Goal: Find specific page/section: Find specific page/section

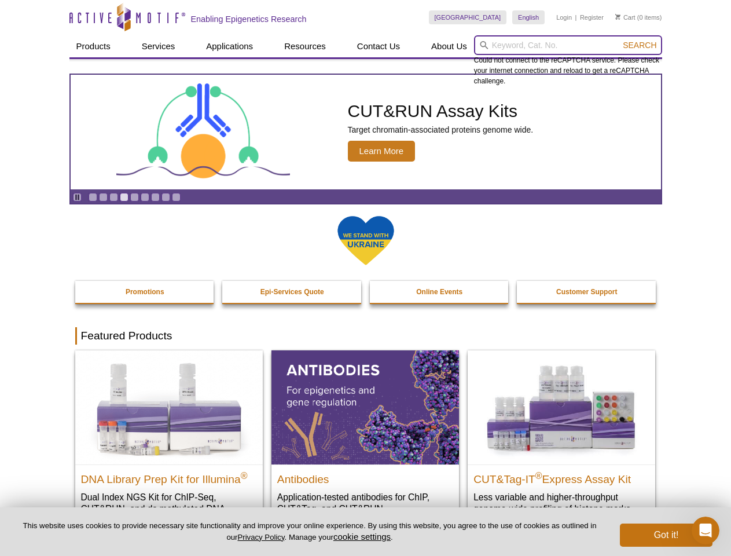
click at [568, 45] on input "search" at bounding box center [568, 45] width 188 height 20
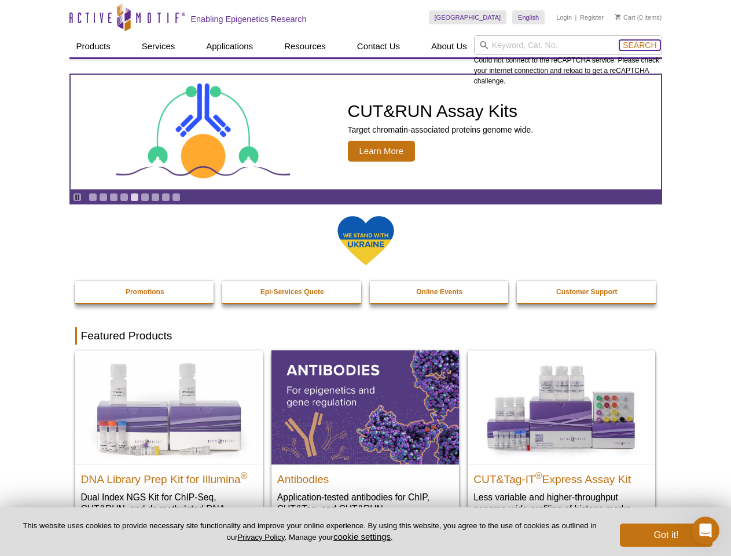
click at [639, 45] on span "Search" at bounding box center [640, 45] width 34 height 9
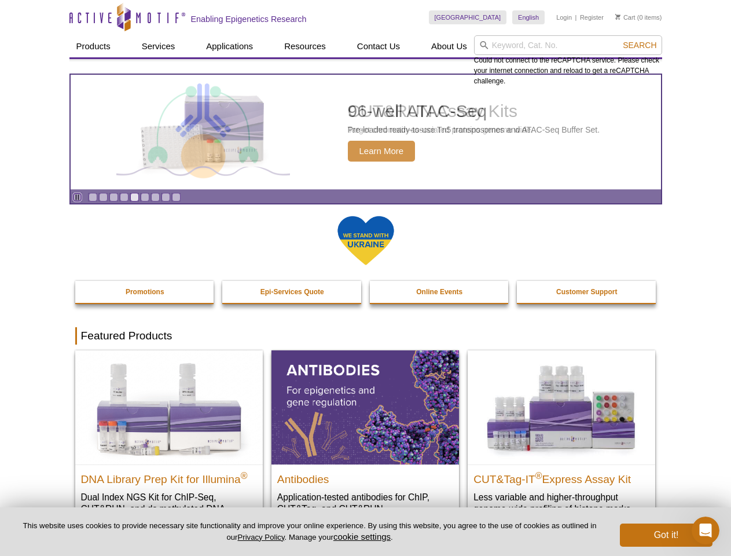
click at [77, 197] on icon "Pause" at bounding box center [77, 197] width 8 height 8
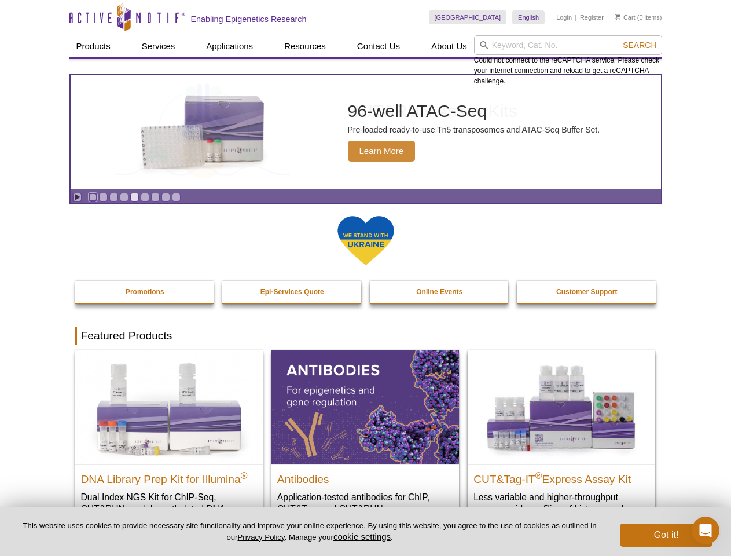
click at [93, 197] on link "Go to slide 1" at bounding box center [93, 197] width 9 height 9
click at [103, 197] on link "Go to slide 2" at bounding box center [103, 197] width 9 height 9
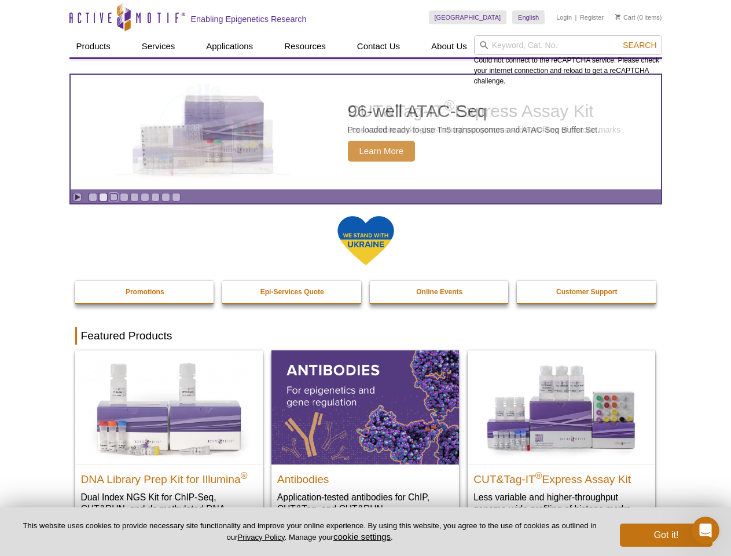
click at [113, 197] on link "Go to slide 3" at bounding box center [113, 197] width 9 height 9
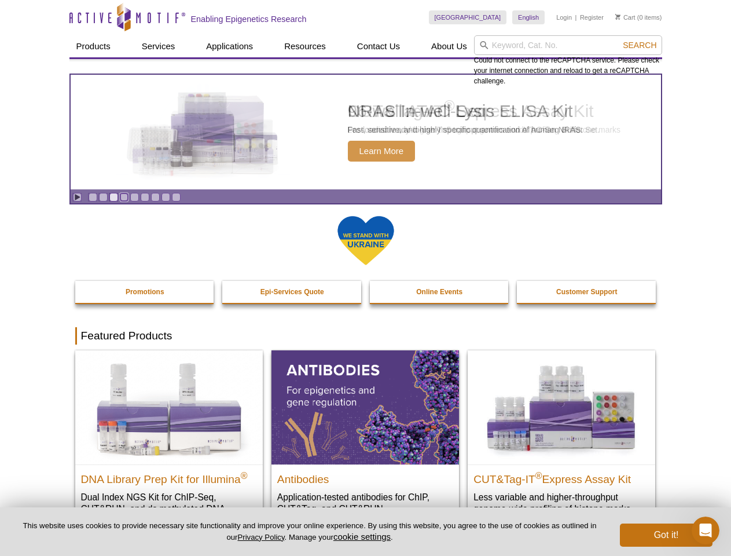
click at [124, 197] on link "Go to slide 4" at bounding box center [124, 197] width 9 height 9
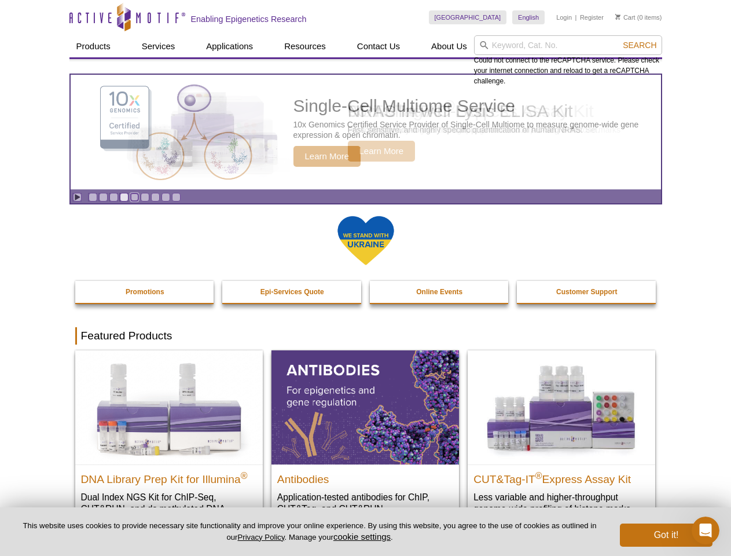
click at [134, 197] on link "Go to slide 5" at bounding box center [134, 197] width 9 height 9
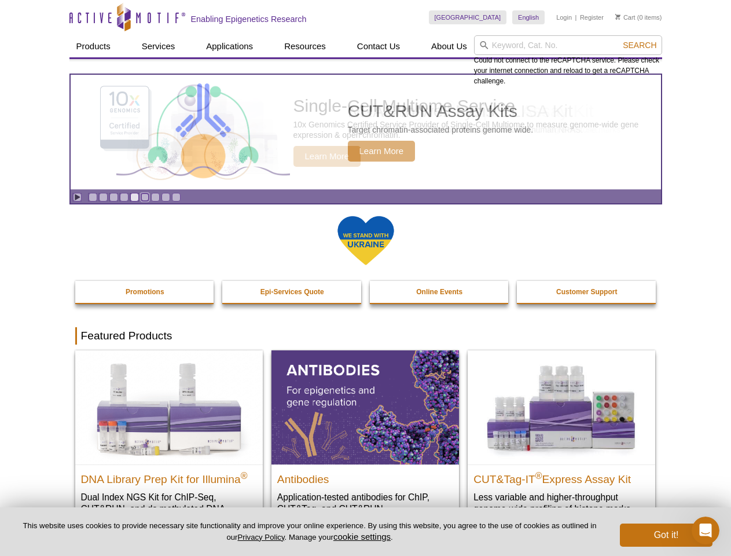
click at [145, 197] on link "Go to slide 6" at bounding box center [145, 197] width 9 height 9
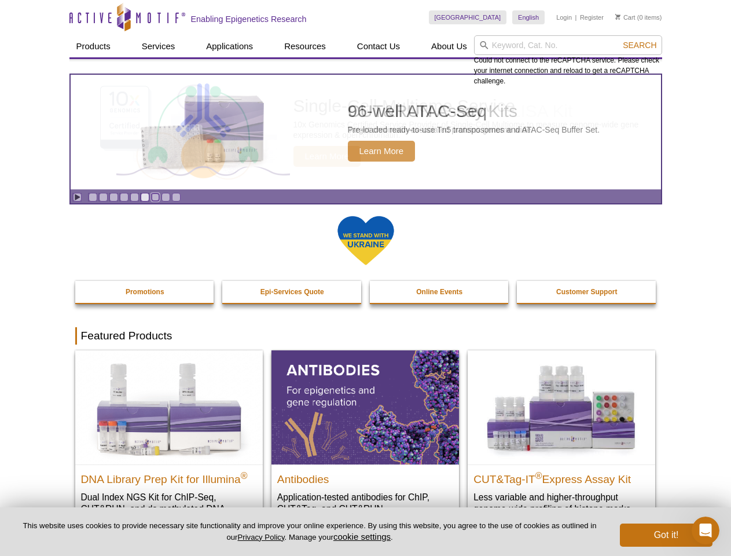
click at [155, 197] on link "Go to slide 7" at bounding box center [155, 197] width 9 height 9
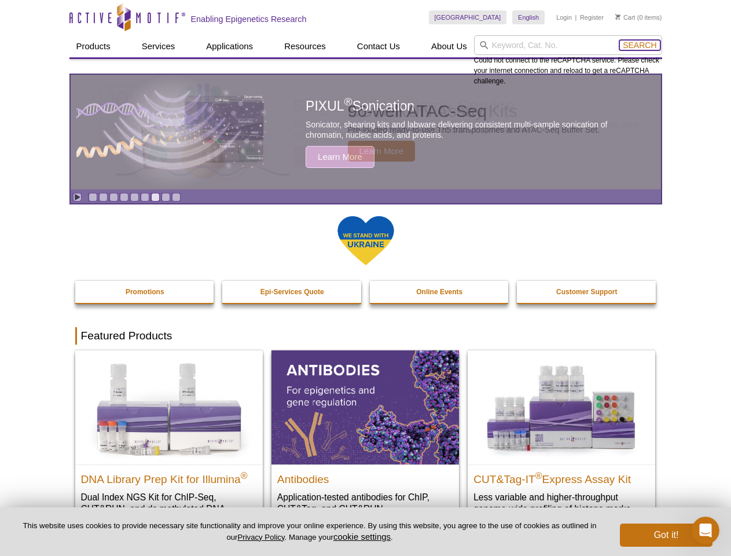
click at [639, 45] on span "Search" at bounding box center [640, 45] width 34 height 9
